Goal: Task Accomplishment & Management: Use online tool/utility

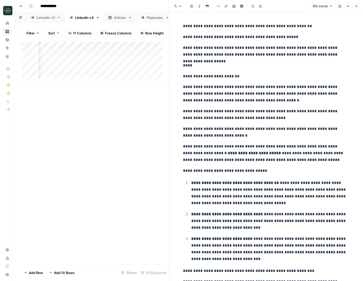
scroll to position [0, 197]
click at [354, 6] on button "Close" at bounding box center [356, 6] width 7 height 7
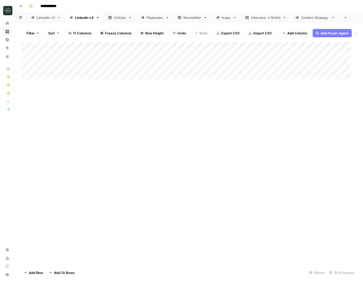
click at [25, 76] on div "Add Column" at bounding box center [189, 63] width 336 height 44
click at [27, 69] on div "Add Column" at bounding box center [189, 63] width 336 height 44
click at [309, 69] on div "Add Column" at bounding box center [189, 63] width 336 height 44
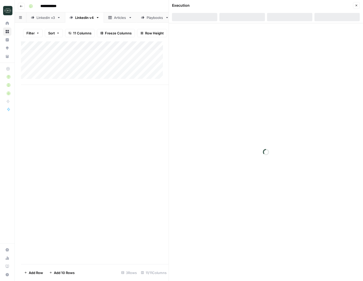
click at [354, 8] on button "Close" at bounding box center [356, 5] width 7 height 7
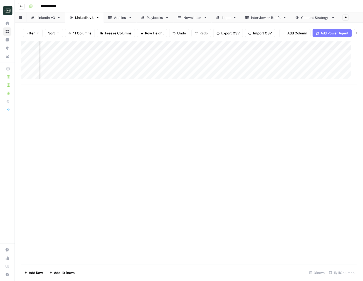
scroll to position [0, 93]
click at [291, 69] on div "Add Column" at bounding box center [189, 63] width 336 height 44
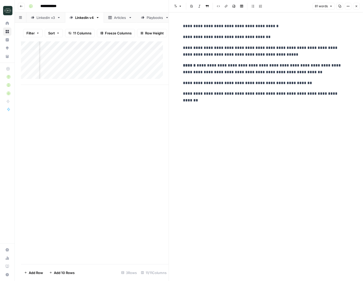
click at [359, 3] on button "Close" at bounding box center [356, 6] width 7 height 7
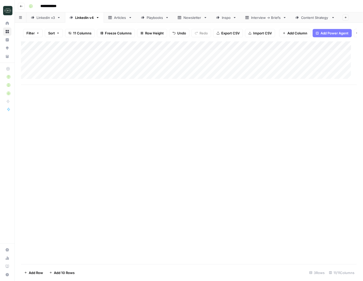
click at [125, 70] on div "Add Column" at bounding box center [189, 63] width 336 height 44
click at [27, 69] on div "Add Column" at bounding box center [189, 63] width 336 height 44
click at [26, 69] on div "Add Column" at bounding box center [189, 63] width 336 height 44
click at [22, 68] on div "Add Column" at bounding box center [189, 63] width 336 height 44
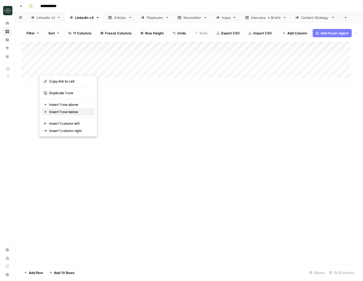
click at [62, 109] on button "Insert 1 row below" at bounding box center [67, 112] width 53 height 7
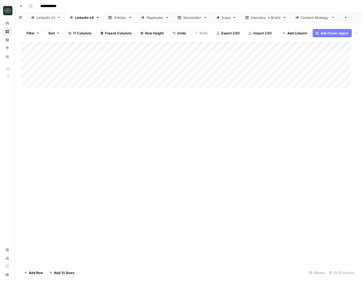
drag, startPoint x: 21, startPoint y: 84, endPoint x: 21, endPoint y: 75, distance: 9.3
click at [21, 75] on div "Add Column" at bounding box center [189, 67] width 336 height 52
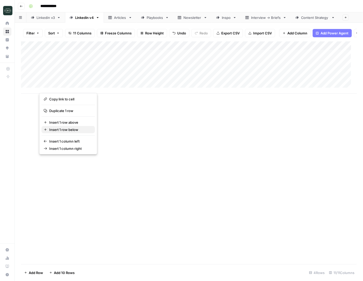
click at [59, 128] on span "Insert 1 row below" at bounding box center [69, 129] width 41 height 5
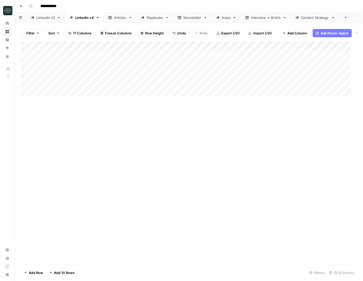
click at [56, 77] on div "Add Column" at bounding box center [189, 71] width 336 height 61
click at [58, 95] on div "Add Column" at bounding box center [189, 71] width 336 height 61
click at [112, 76] on div "Add Column" at bounding box center [189, 71] width 336 height 61
click at [119, 89] on div "Add Column" at bounding box center [189, 71] width 336 height 61
click at [110, 96] on div "Add Column" at bounding box center [189, 71] width 336 height 61
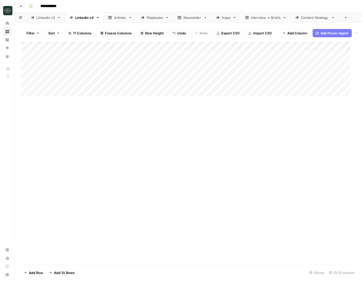
click at [110, 96] on div "Add Column" at bounding box center [189, 71] width 336 height 61
type textarea "**********"
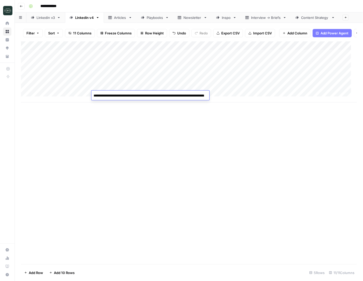
scroll to position [1441, 0]
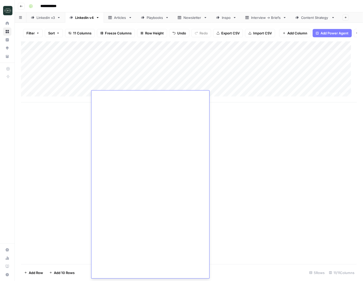
click at [234, 96] on div "Add Column" at bounding box center [189, 71] width 336 height 61
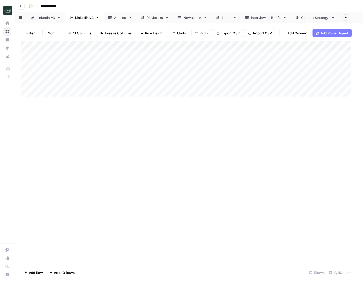
click at [234, 96] on div "Add Column" at bounding box center [189, 71] width 336 height 61
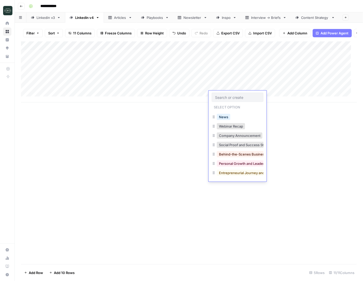
scroll to position [36, 0]
click at [230, 128] on button "Webinar Recap" at bounding box center [231, 126] width 28 height 6
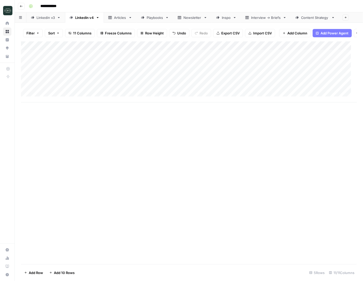
click at [276, 95] on div "Add Column" at bounding box center [189, 71] width 336 height 61
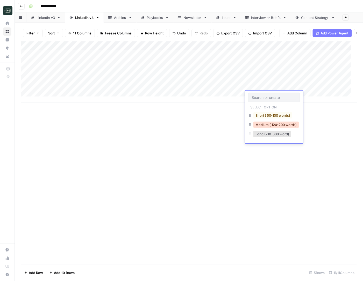
click at [266, 125] on button "Medium ( 120-200 words)" at bounding box center [276, 125] width 46 height 6
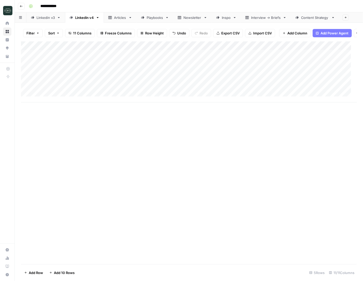
click at [330, 97] on div "Add Column" at bounding box center [189, 71] width 336 height 61
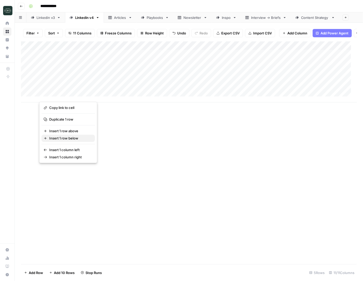
click at [52, 139] on span "Insert 1 row below" at bounding box center [69, 138] width 41 height 5
click at [50, 94] on div "Add Column" at bounding box center [189, 71] width 336 height 61
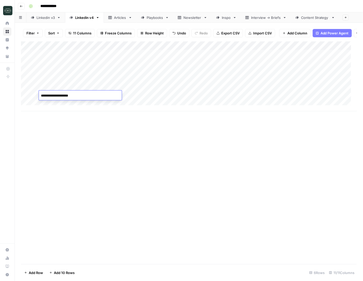
click at [66, 104] on div "Add Column" at bounding box center [189, 76] width 336 height 70
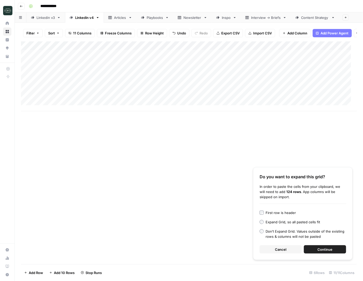
click at [82, 102] on div "Add Column" at bounding box center [189, 76] width 336 height 70
type textarea "**********"
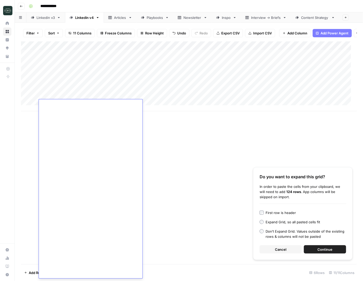
scroll to position [0, 0]
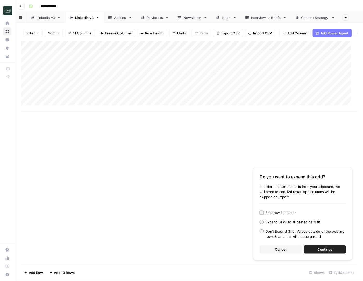
click at [134, 102] on div "Add Column" at bounding box center [189, 76] width 336 height 70
type textarea "**********"
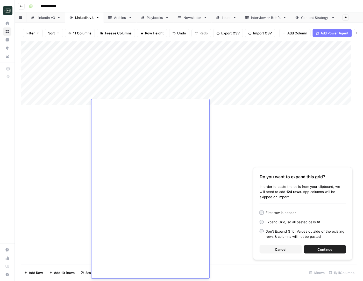
scroll to position [1293, 0]
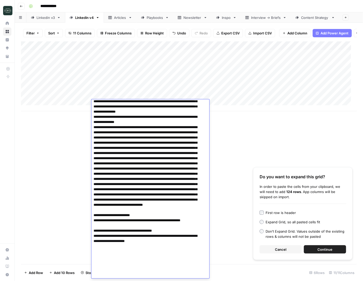
click at [226, 105] on div "Add Column" at bounding box center [189, 76] width 336 height 70
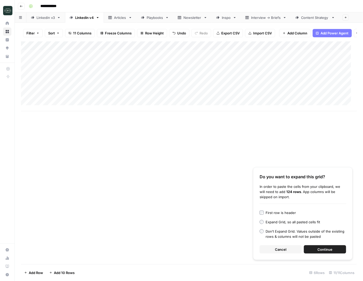
click at [221, 104] on div "Add Column" at bounding box center [189, 76] width 336 height 70
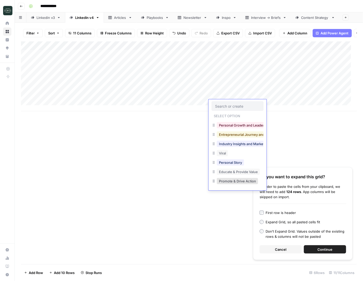
scroll to position [89, 0]
click at [242, 169] on button "Educate & Provide Value" at bounding box center [238, 172] width 43 height 6
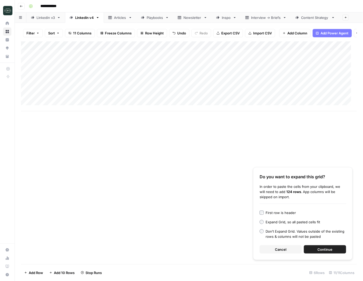
click at [262, 101] on div "Add Column" at bounding box center [189, 76] width 336 height 70
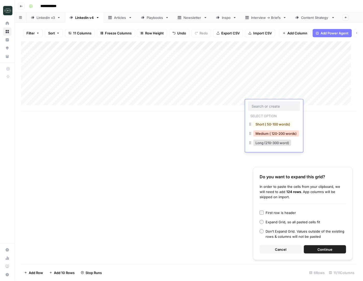
click at [277, 133] on button "Medium ( 120-200 words)" at bounding box center [276, 134] width 46 height 6
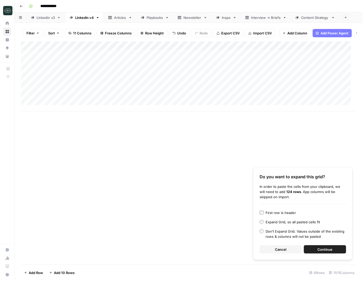
click at [310, 104] on div "Add Column" at bounding box center [189, 76] width 336 height 70
click at [327, 103] on div "Add Column" at bounding box center [189, 76] width 336 height 70
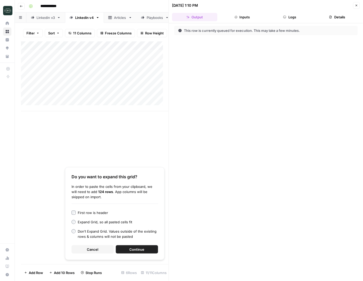
click at [355, 4] on icon "button" at bounding box center [356, 5] width 3 height 3
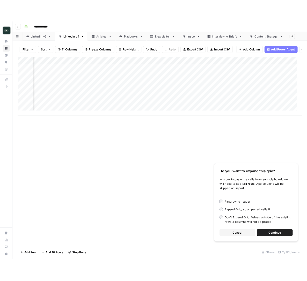
scroll to position [0, 68]
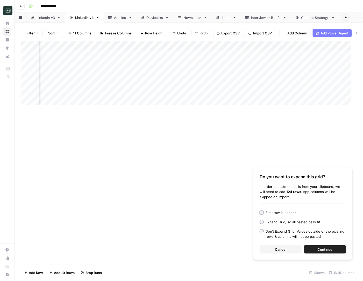
click at [213, 198] on div "Add Column Do you want to expand this grid? In order to paste the cells from yo…" at bounding box center [189, 152] width 336 height 223
click at [291, 250] on button "Cancel" at bounding box center [281, 250] width 42 height 8
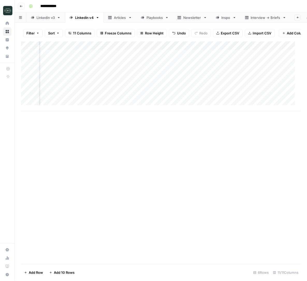
scroll to position [0, 130]
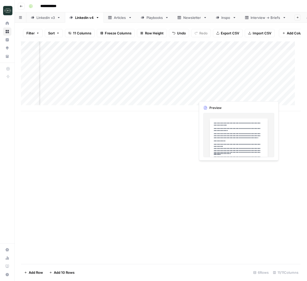
click at [242, 95] on div "Add Column" at bounding box center [161, 76] width 280 height 70
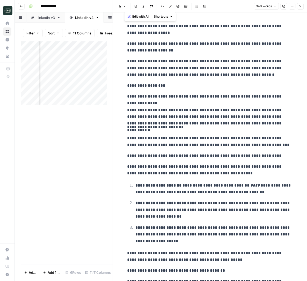
drag, startPoint x: 151, startPoint y: 260, endPoint x: 117, endPoint y: 22, distance: 241.1
click at [117, 22] on div "**********" at bounding box center [210, 175] width 194 height 327
click at [299, 7] on icon "button" at bounding box center [300, 6] width 3 height 3
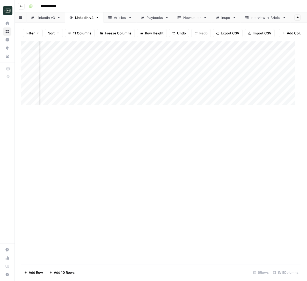
click at [248, 102] on div "Add Column" at bounding box center [161, 76] width 280 height 70
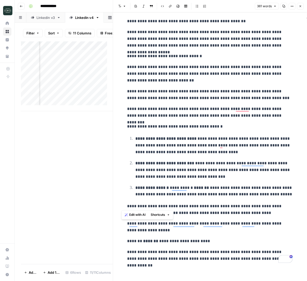
scroll to position [58, 0]
drag, startPoint x: 125, startPoint y: 26, endPoint x: 245, endPoint y: 212, distance: 221.4
click at [245, 212] on div "**********" at bounding box center [210, 114] width 172 height 302
click at [204, 99] on p "**********" at bounding box center [210, 94] width 166 height 13
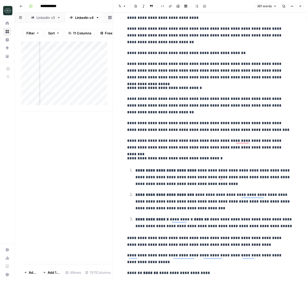
scroll to position [0, 0]
